Goal: Task Accomplishment & Management: Manage account settings

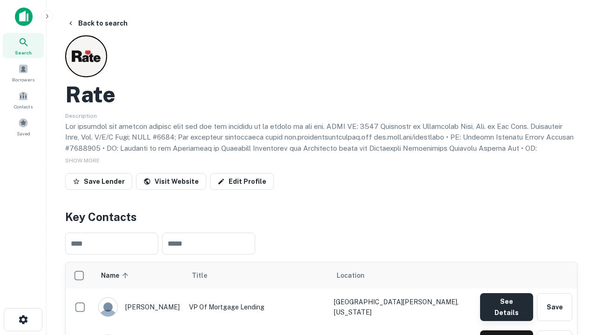
click at [506, 302] on button "See Details" at bounding box center [506, 307] width 53 height 28
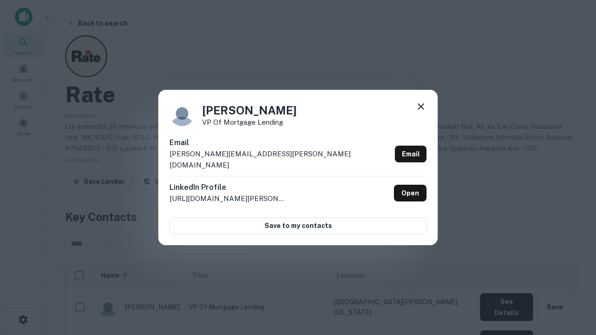
click at [421, 112] on icon at bounding box center [420, 106] width 11 height 11
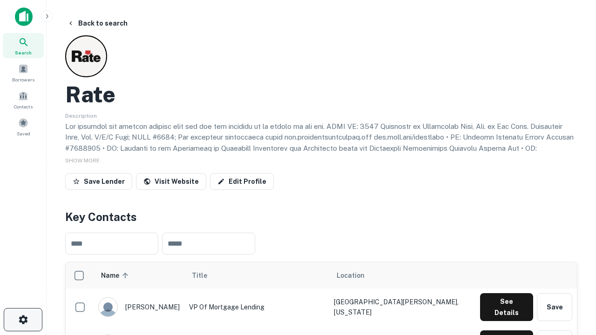
click at [23, 320] on icon "button" at bounding box center [23, 319] width 11 height 11
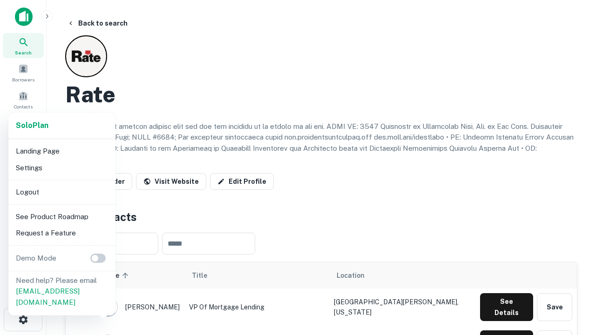
click at [61, 192] on li "Logout" at bounding box center [62, 192] width 100 height 17
